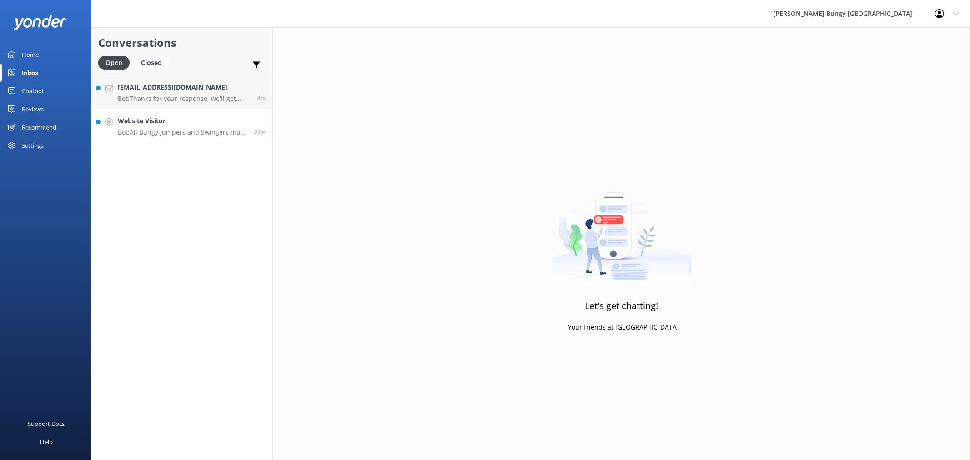
click at [225, 123] on h4 "Website Visitor" at bounding box center [183, 121] width 130 height 10
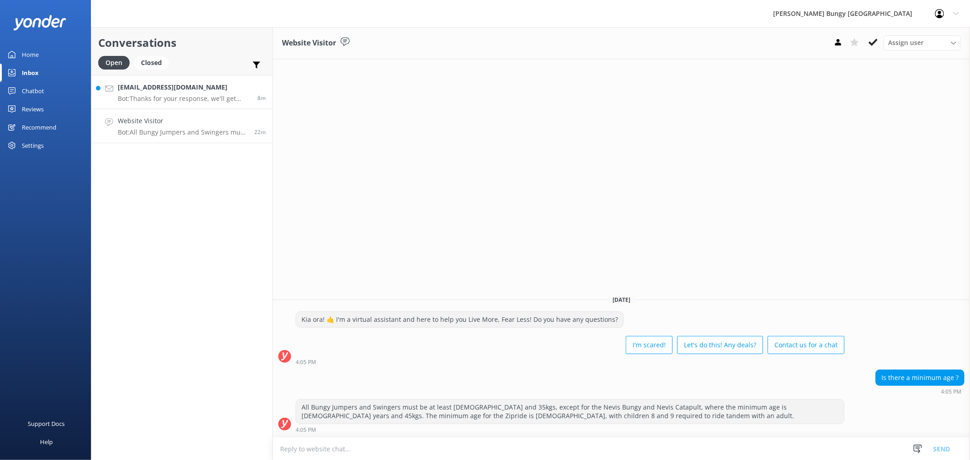
click at [244, 96] on p "Bot: Thanks for your response, we'll get back to you as soon as we can during o…" at bounding box center [184, 99] width 133 height 8
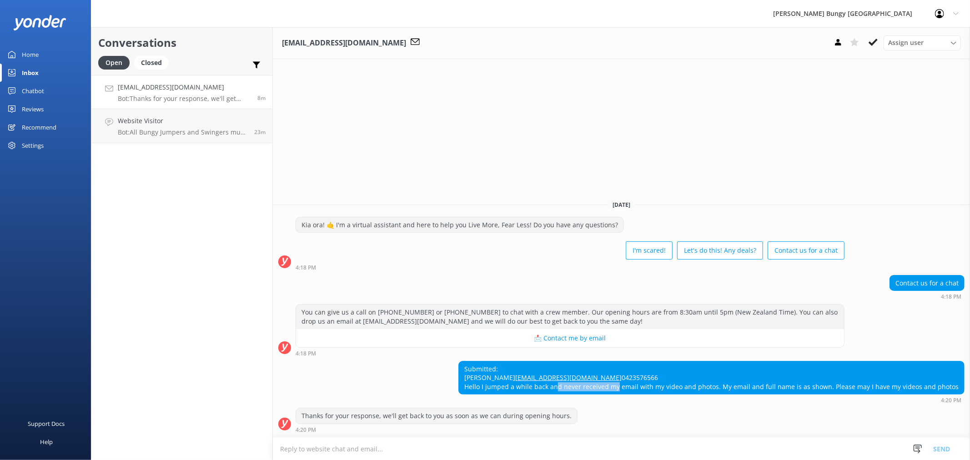
drag, startPoint x: 569, startPoint y: 389, endPoint x: 635, endPoint y: 387, distance: 65.5
click at [631, 387] on div "Submitted: [PERSON_NAME] [EMAIL_ADDRESS][DOMAIN_NAME] 0423576566 Hello I jumped…" at bounding box center [711, 378] width 505 height 33
click at [660, 383] on div "Submitted: [PERSON_NAME] [EMAIL_ADDRESS][DOMAIN_NAME] 0423576566 Hello I jumped…" at bounding box center [711, 378] width 505 height 33
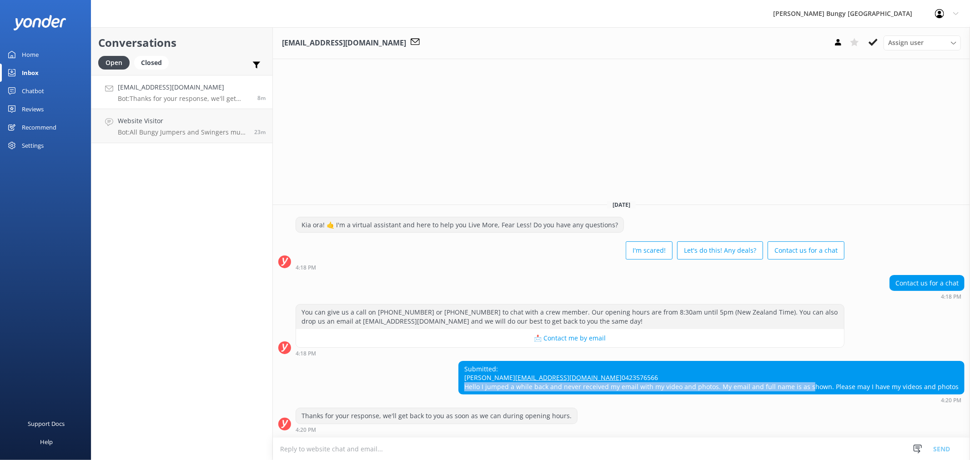
drag, startPoint x: 723, startPoint y: 382, endPoint x: 817, endPoint y: 389, distance: 94.4
click at [817, 389] on div "Submitted: [PERSON_NAME] [EMAIL_ADDRESS][DOMAIN_NAME] 0423576566 Hello I jumped…" at bounding box center [711, 378] width 505 height 33
click at [858, 378] on div "Submitted: Jordan Hall Jordananthall@gmail.com 0423576566 Hello I jumped a whil…" at bounding box center [711, 378] width 505 height 33
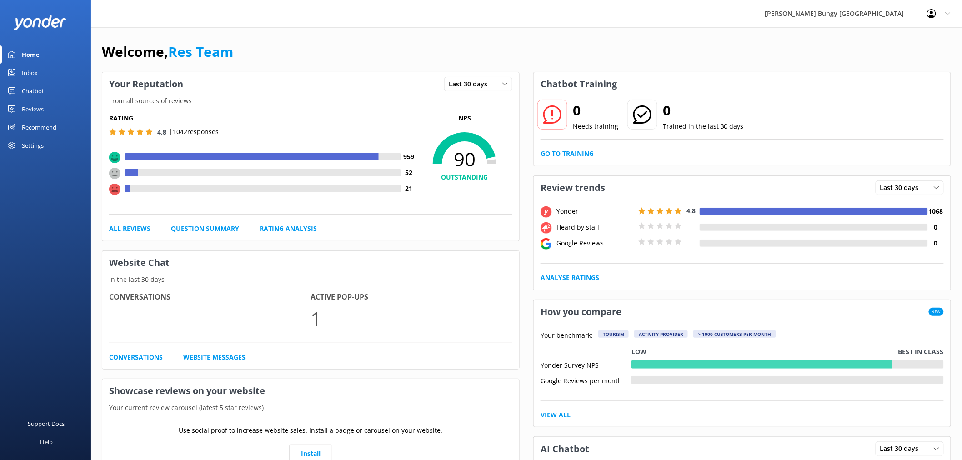
click at [54, 61] on link "Home" at bounding box center [45, 54] width 91 height 18
click at [47, 69] on link "Inbox" at bounding box center [45, 73] width 91 height 18
